Goal: Task Accomplishment & Management: Use online tool/utility

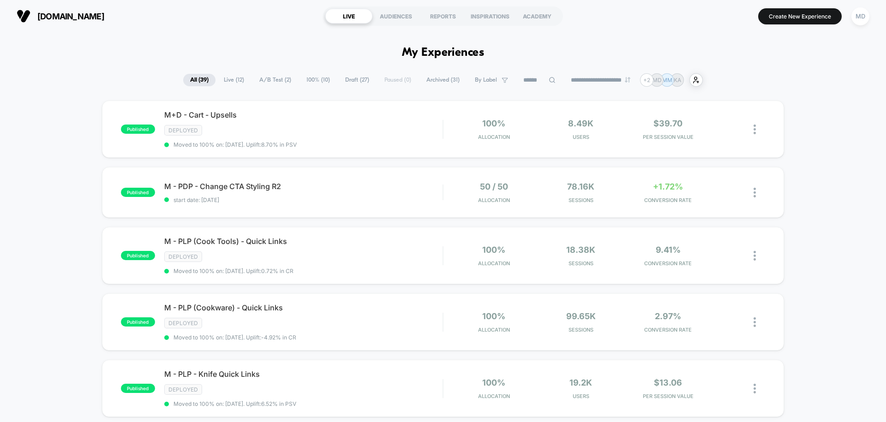
click at [350, 79] on span "Draft ( 27 )" at bounding box center [357, 80] width 38 height 12
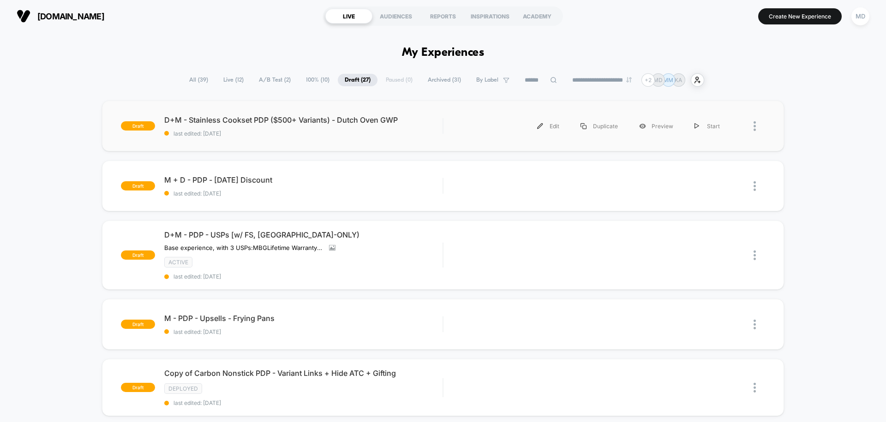
click at [342, 140] on div "draft D+M - Stainless Cookset PDP ($500+ Variants) - Dutch Oven GWP last edited…" at bounding box center [443, 126] width 682 height 51
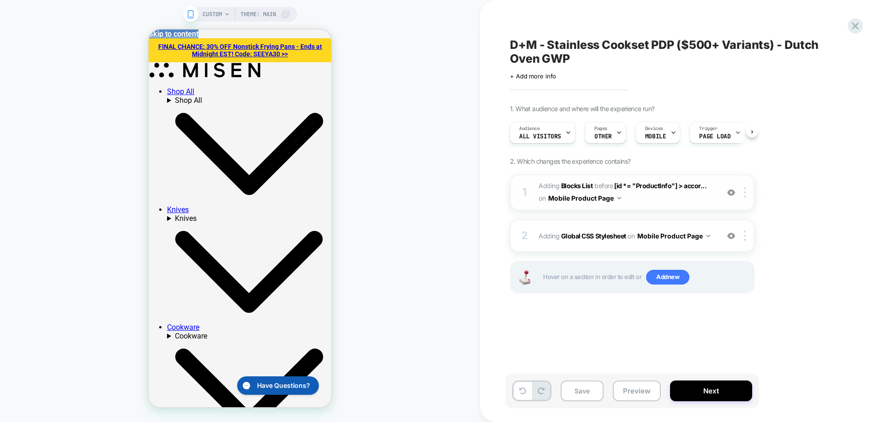
click at [744, 190] on img at bounding box center [745, 192] width 2 height 10
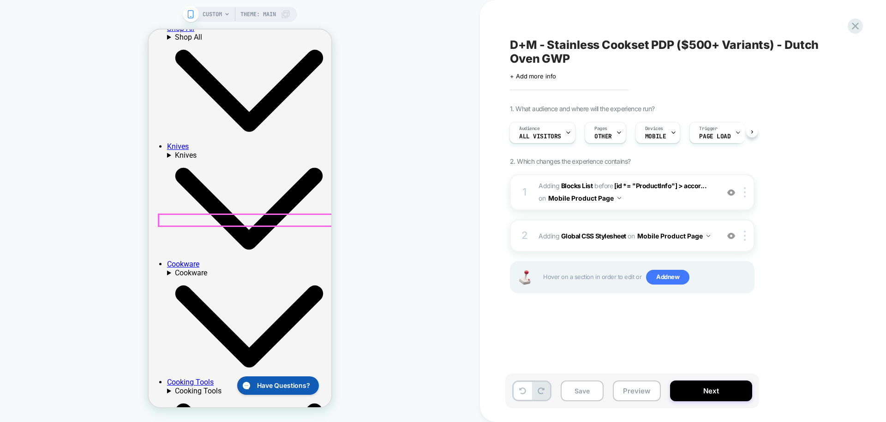
scroll to position [76, 0]
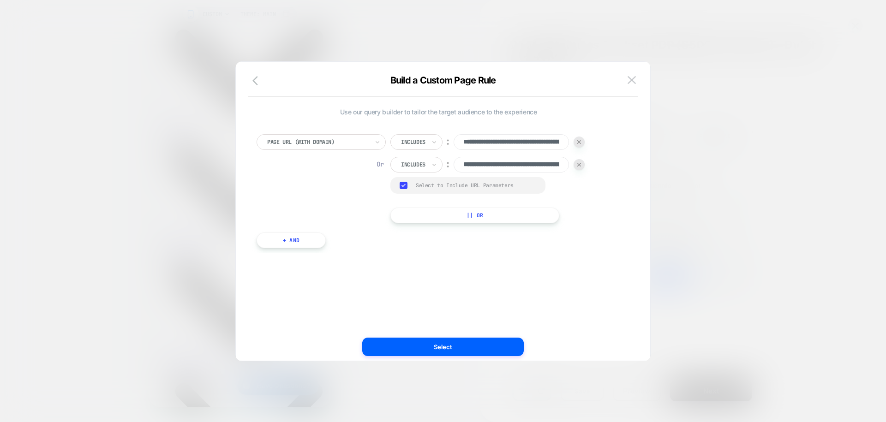
scroll to position [0, 183]
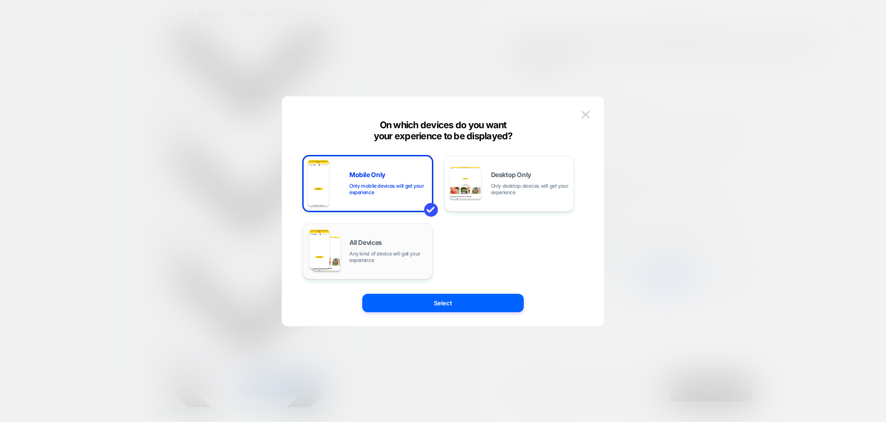
click at [397, 252] on span "Any kind of device will get your experience" at bounding box center [388, 257] width 78 height 13
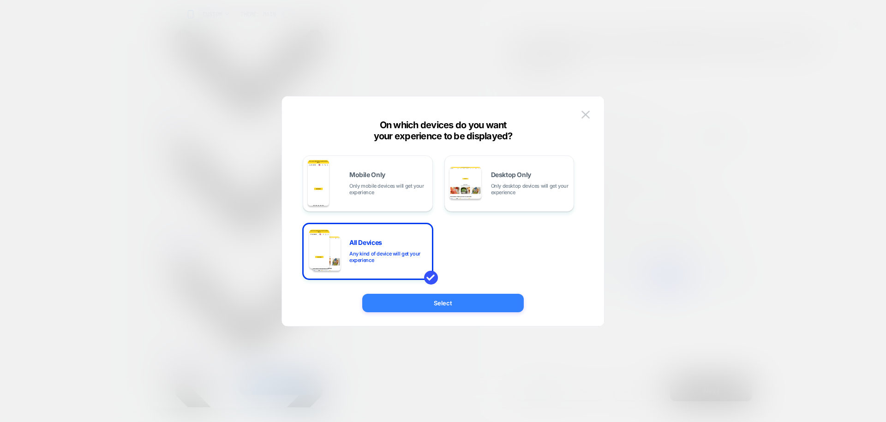
click at [417, 305] on button "Select" at bounding box center [443, 303] width 162 height 18
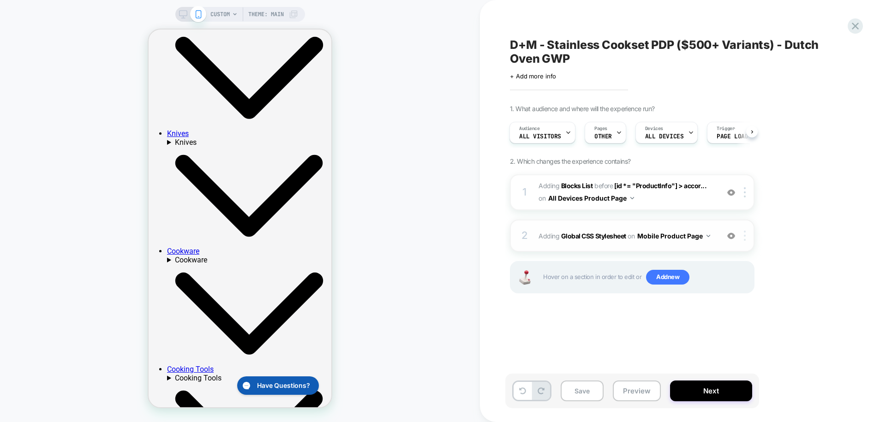
click at [745, 236] on img at bounding box center [745, 236] width 2 height 10
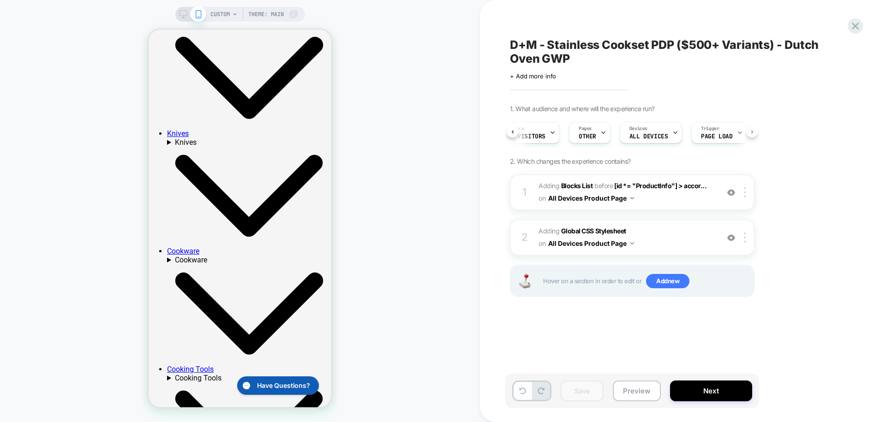
scroll to position [0, 35]
click at [753, 131] on div "Audience All Visitors Pages OTHER Devices ALL DEVICES Trigger Page Load" at bounding box center [632, 132] width 245 height 31
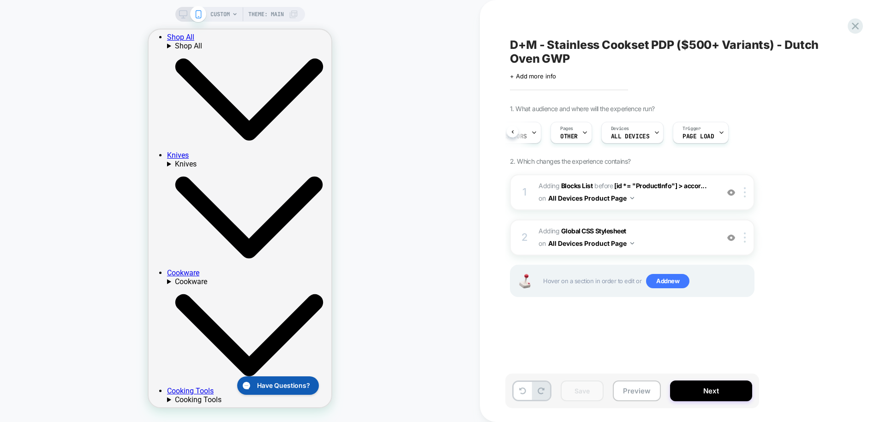
scroll to position [0, 0]
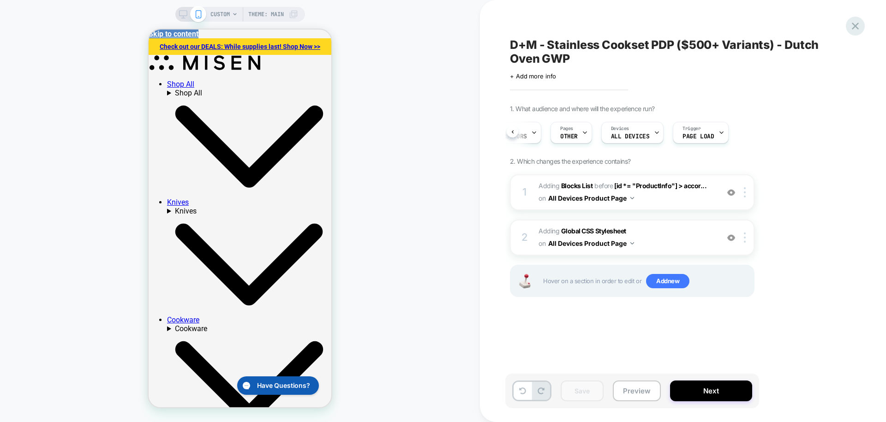
click at [853, 20] on icon at bounding box center [855, 26] width 12 height 12
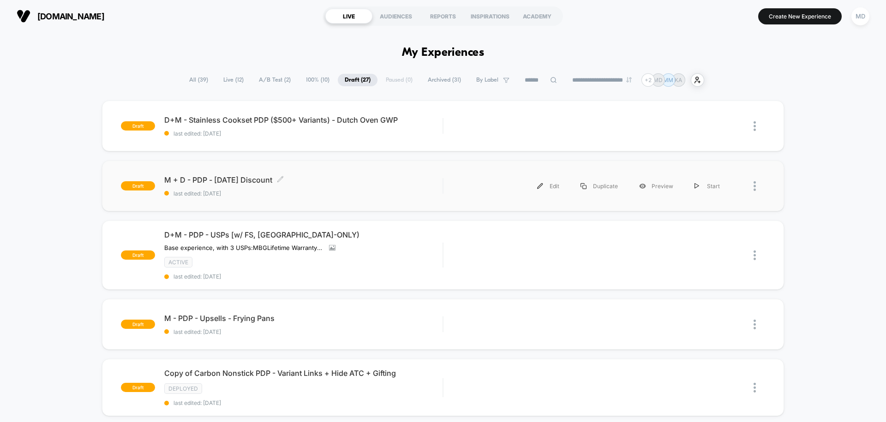
click at [369, 189] on div "M + D - PDP - [DATE] Discount Click to edit experience details Click to edit ex…" at bounding box center [303, 186] width 278 height 22
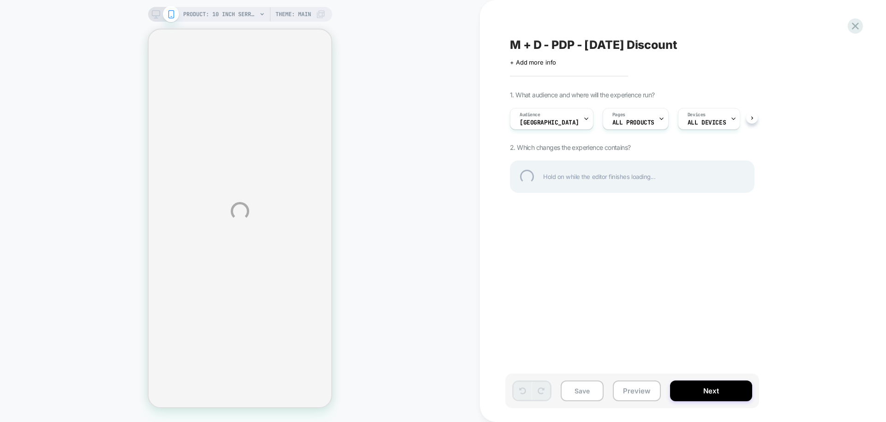
click at [866, 22] on div "PRODUCT: 10 inch Serrated Knife PRODUCT: 10 inch Serrated Knife Theme: MAIN M +…" at bounding box center [443, 211] width 886 height 422
click at [857, 22] on div at bounding box center [855, 26] width 19 height 19
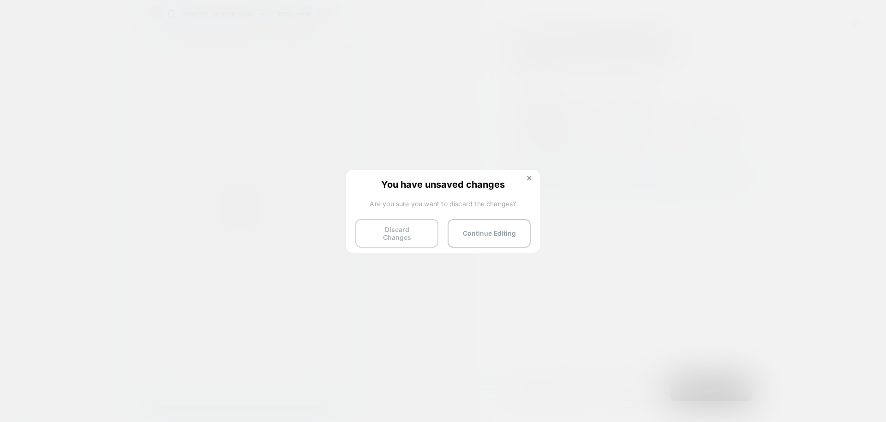
click at [411, 222] on button "Discard Changes" at bounding box center [396, 233] width 83 height 29
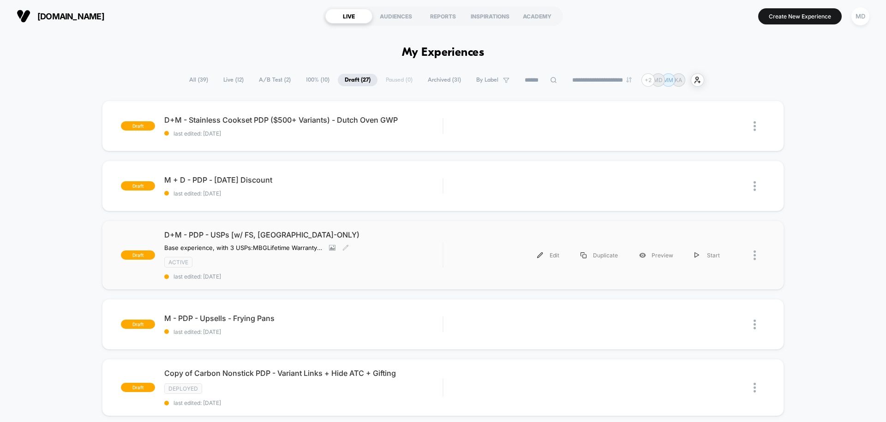
click at [411, 249] on div "D+M - PDP - USPs [w/ FS, US-ONLY) ﻿Base experience, with 3 USPs: MBG Lifetime W…" at bounding box center [303, 255] width 278 height 50
